Goal: Entertainment & Leisure: Consume media (video, audio)

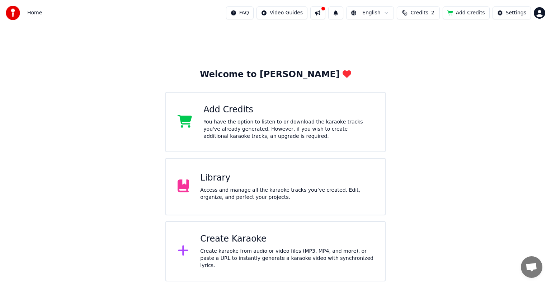
click at [319, 190] on div "Access and manage all the karaoke tracks you’ve created. Edit, organize, and pe…" at bounding box center [286, 194] width 173 height 14
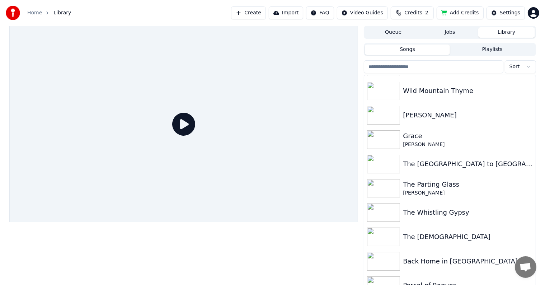
scroll to position [323, 0]
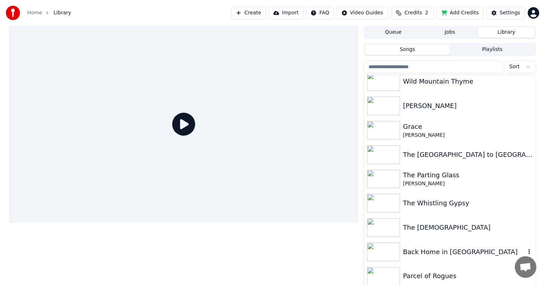
click at [442, 252] on div "Back Home in [GEOGRAPHIC_DATA]" at bounding box center [464, 252] width 122 height 10
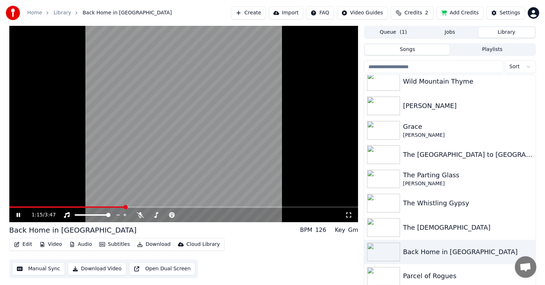
click at [11, 207] on span at bounding box center [67, 206] width 116 height 1
click at [17, 213] on icon at bounding box center [19, 215] width 4 height 4
click at [19, 214] on icon at bounding box center [18, 214] width 4 height 5
click at [10, 207] on span at bounding box center [9, 206] width 1 height 1
click at [17, 213] on icon at bounding box center [19, 215] width 4 height 4
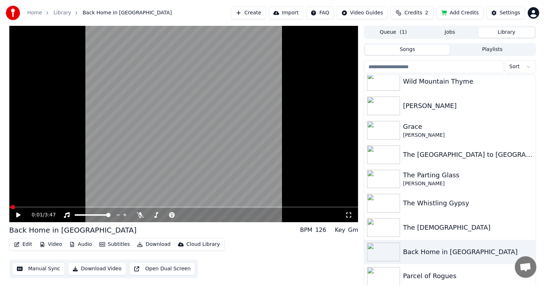
click at [11, 207] on span at bounding box center [13, 207] width 4 height 4
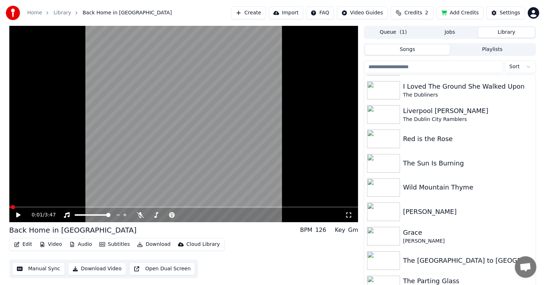
scroll to position [218, 0]
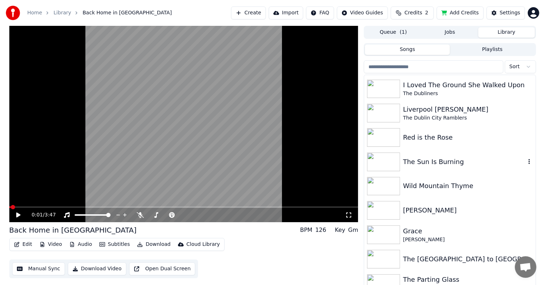
click at [454, 160] on div "The Sun Is Burning" at bounding box center [464, 162] width 122 height 10
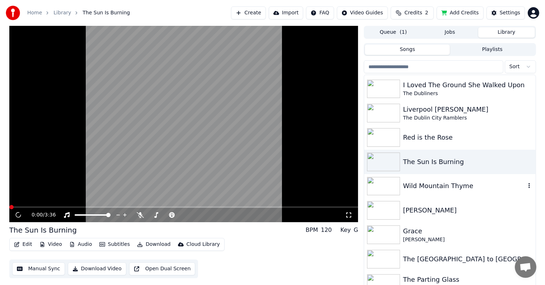
click at [451, 188] on div "Wild Mountain Thyme" at bounding box center [464, 186] width 122 height 10
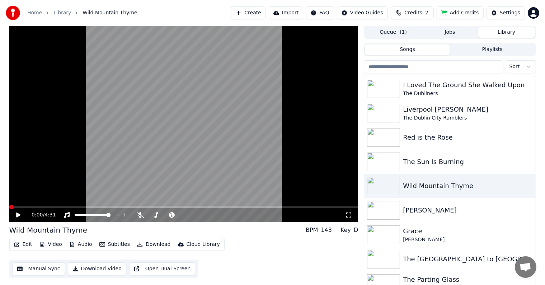
click at [18, 215] on icon at bounding box center [18, 214] width 4 height 5
click at [10, 206] on span at bounding box center [9, 206] width 1 height 1
click at [17, 215] on icon at bounding box center [19, 215] width 4 height 4
click at [9, 209] on span at bounding box center [11, 207] width 4 height 4
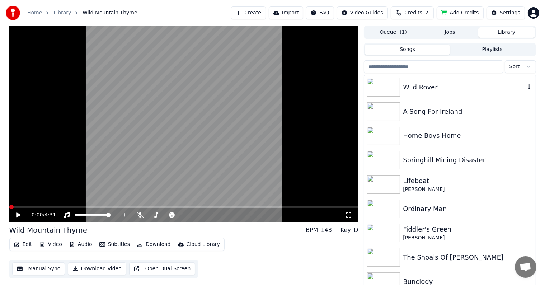
click at [423, 86] on div "Wild Rover" at bounding box center [464, 87] width 122 height 10
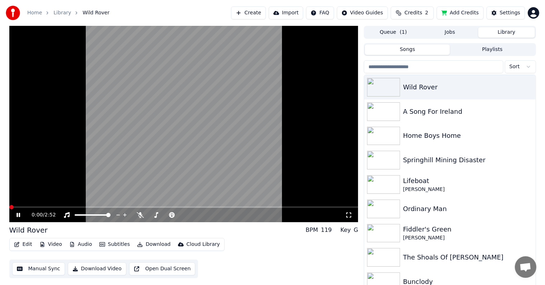
click at [9, 208] on span at bounding box center [11, 207] width 4 height 4
drag, startPoint x: 0, startPoint y: 199, endPoint x: 10, endPoint y: 207, distance: 13.1
click at [10, 207] on div "0:18 / 2:52 Wild Rover BPM 119 Key G Edit Video Audio Subtitles Download Cloud …" at bounding box center [272, 157] width 545 height 263
click at [10, 207] on span at bounding box center [10, 206] width 2 height 1
click at [17, 215] on icon at bounding box center [19, 215] width 4 height 4
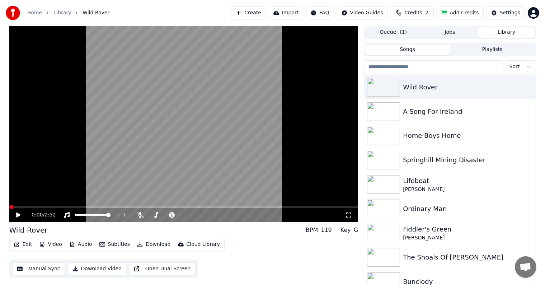
click at [9, 206] on span at bounding box center [9, 206] width 0 height 1
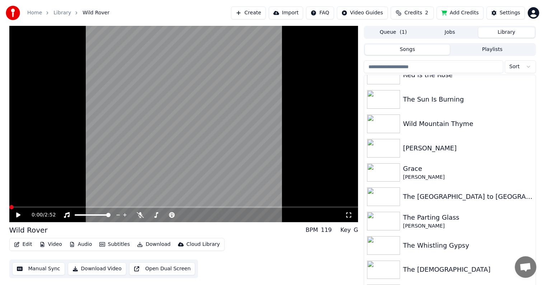
scroll to position [323, 0]
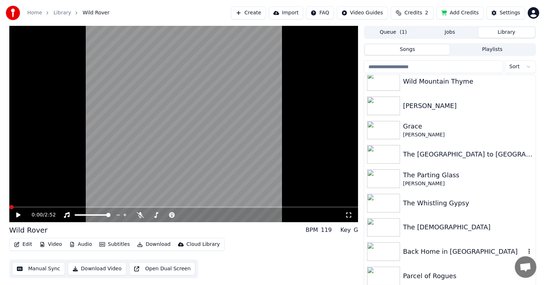
click at [441, 248] on div "Back Home in [GEOGRAPHIC_DATA]" at bounding box center [464, 251] width 122 height 10
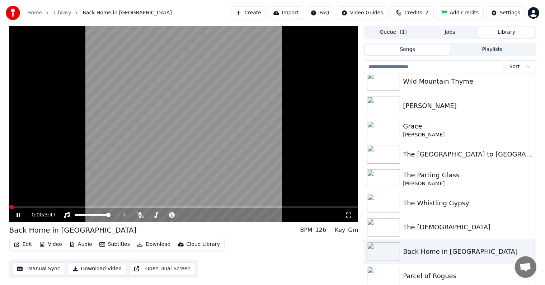
click at [9, 208] on span at bounding box center [11, 207] width 4 height 4
click at [17, 213] on icon at bounding box center [19, 215] width 4 height 4
click at [9, 208] on span at bounding box center [11, 207] width 4 height 4
click at [17, 214] on icon at bounding box center [18, 214] width 4 height 5
click at [17, 214] on icon at bounding box center [19, 215] width 4 height 4
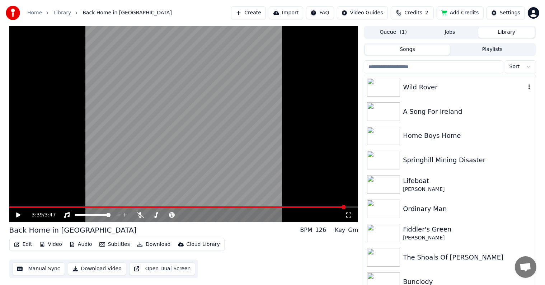
click at [433, 89] on div "Wild Rover" at bounding box center [464, 87] width 122 height 10
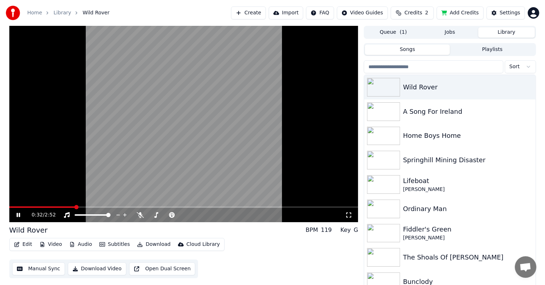
click at [13, 208] on span at bounding box center [42, 206] width 66 height 1
click at [17, 216] on icon at bounding box center [19, 215] width 4 height 4
click at [428, 135] on div "Home Boys Home" at bounding box center [464, 136] width 122 height 10
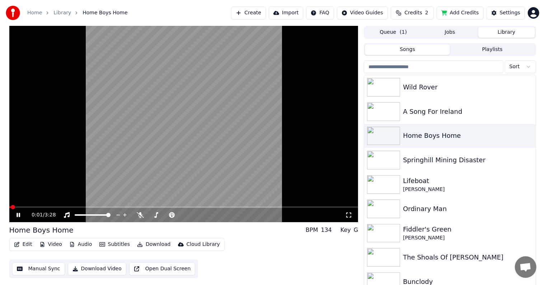
click at [11, 207] on span at bounding box center [10, 206] width 2 height 1
click at [17, 214] on icon at bounding box center [19, 215] width 4 height 4
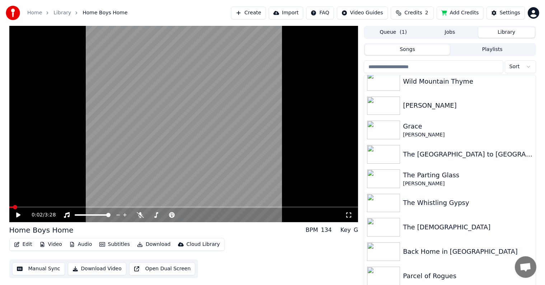
scroll to position [309, 0]
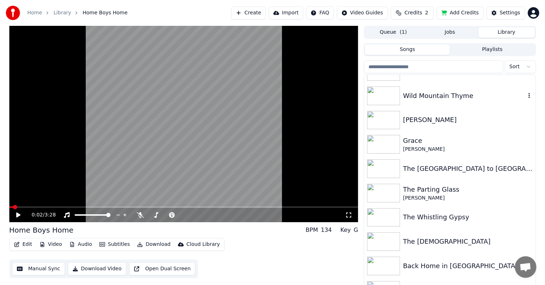
click at [451, 96] on div "Wild Mountain Thyme" at bounding box center [464, 96] width 122 height 10
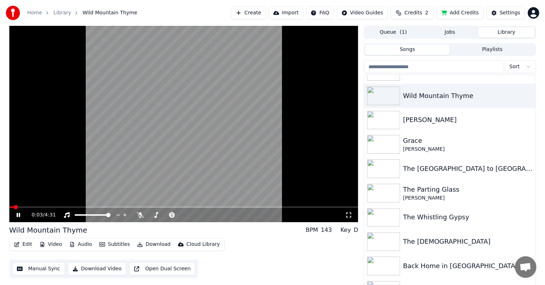
click at [18, 215] on icon at bounding box center [23, 215] width 17 height 6
click at [9, 207] on span at bounding box center [11, 207] width 4 height 4
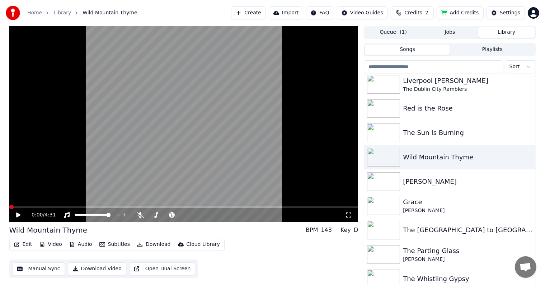
scroll to position [248, 0]
